Goal: Find specific page/section: Find specific page/section

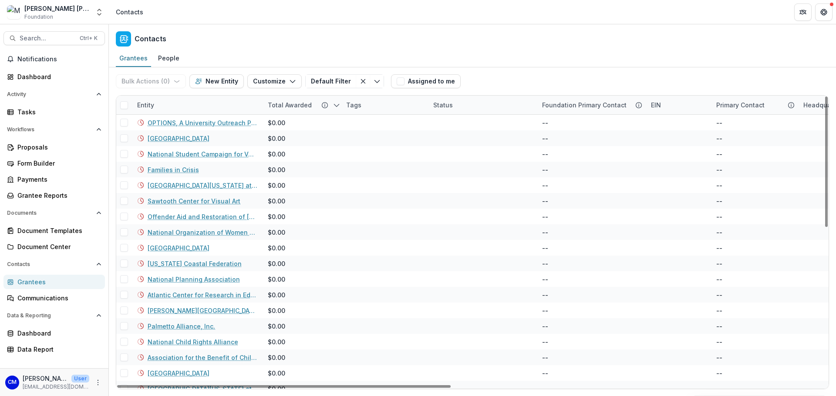
click at [318, 43] on div "Contacts" at bounding box center [472, 37] width 727 height 26
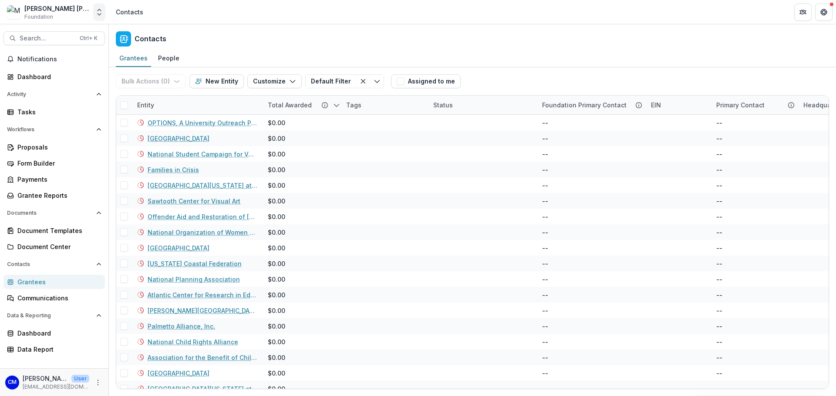
click at [100, 17] on button "Open entity switcher" at bounding box center [99, 11] width 12 height 17
click at [47, 35] on span "Search..." at bounding box center [47, 38] width 55 height 7
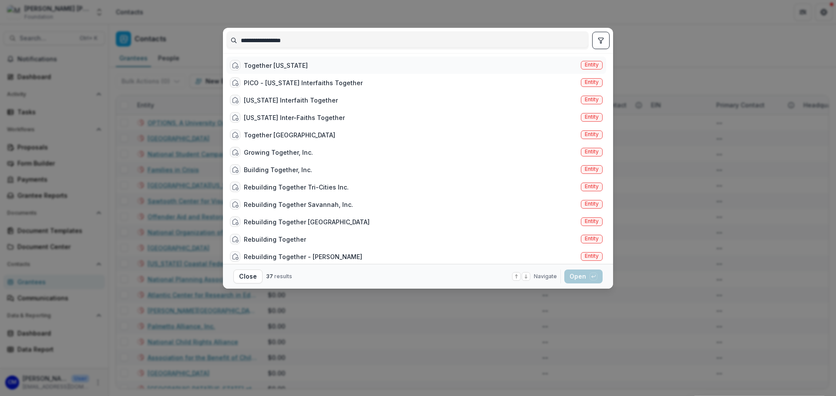
type input "**********"
click at [279, 64] on div "Together [US_STATE]" at bounding box center [276, 65] width 64 height 9
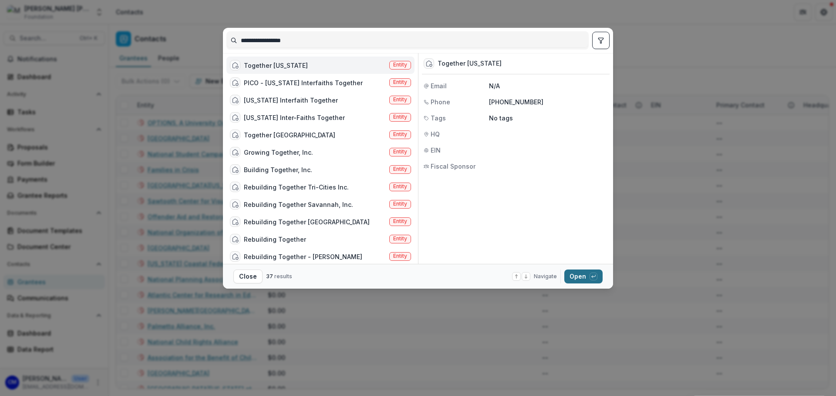
click at [574, 273] on button "Open with enter key" at bounding box center [583, 277] width 38 height 14
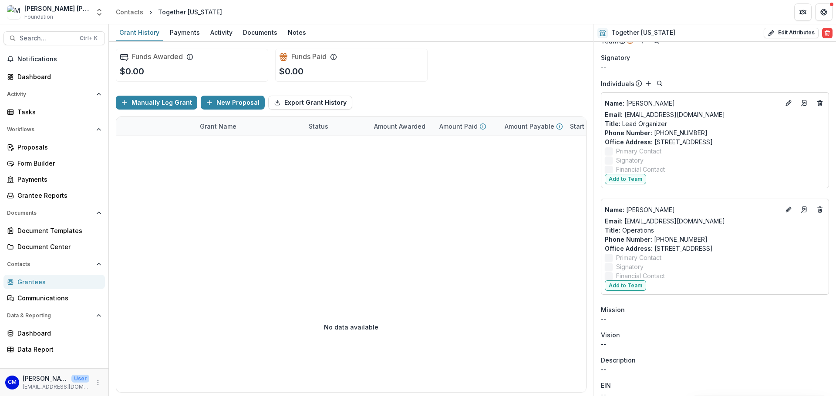
scroll to position [131, 0]
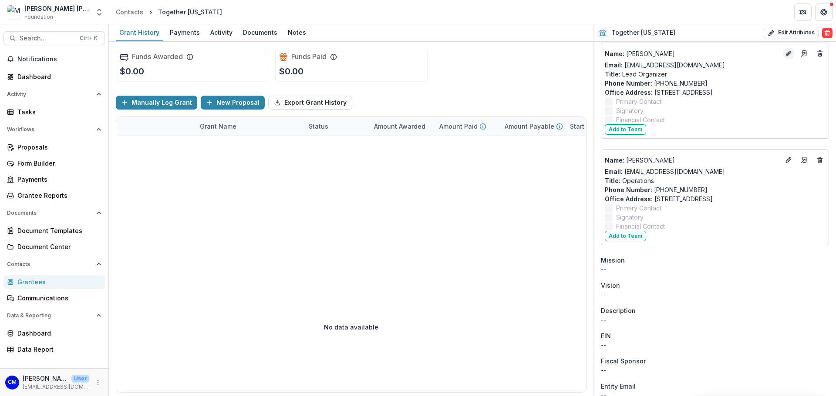
click at [786, 55] on icon "Edit" at bounding box center [788, 54] width 4 height 4
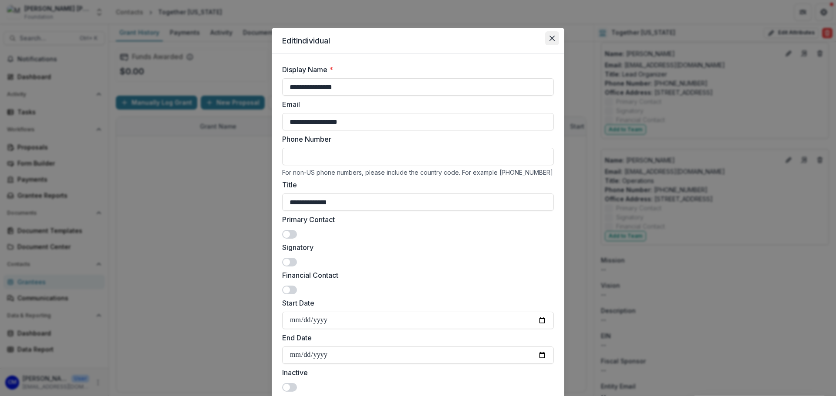
click at [550, 39] on icon "Close" at bounding box center [551, 38] width 5 height 5
